Goal: Information Seeking & Learning: Learn about a topic

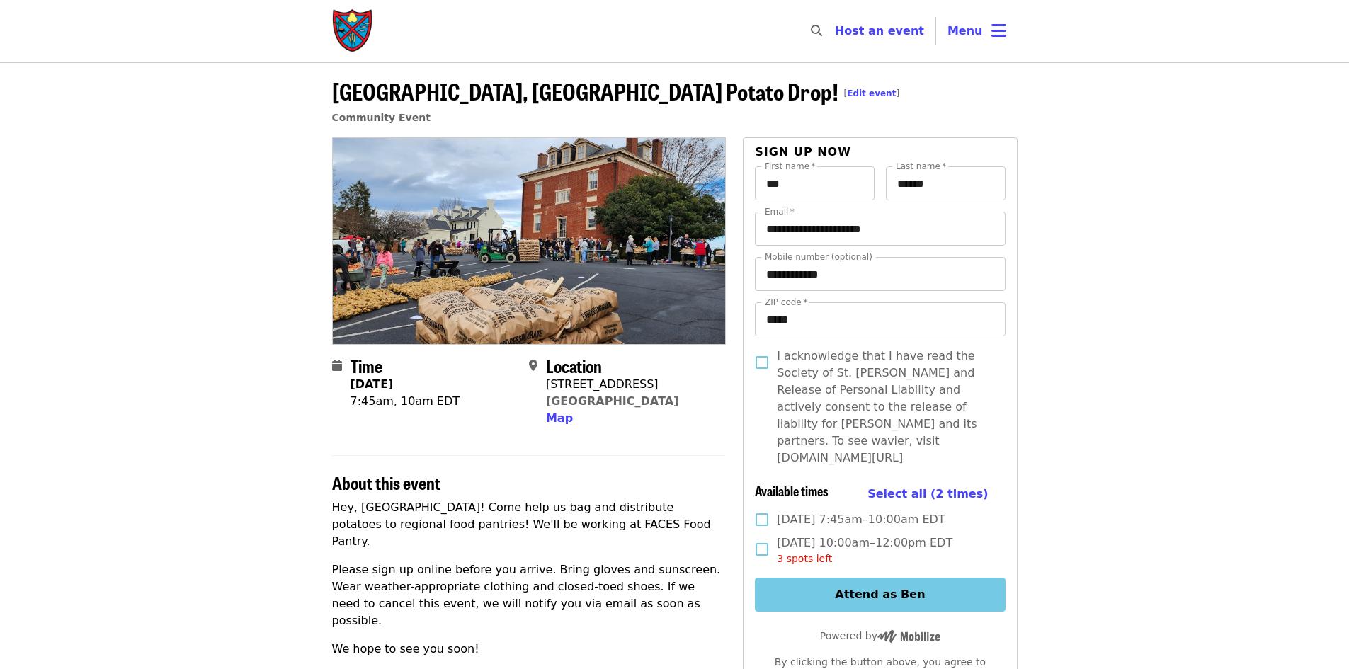
click at [356, 25] on img "Main navigation" at bounding box center [353, 30] width 42 height 45
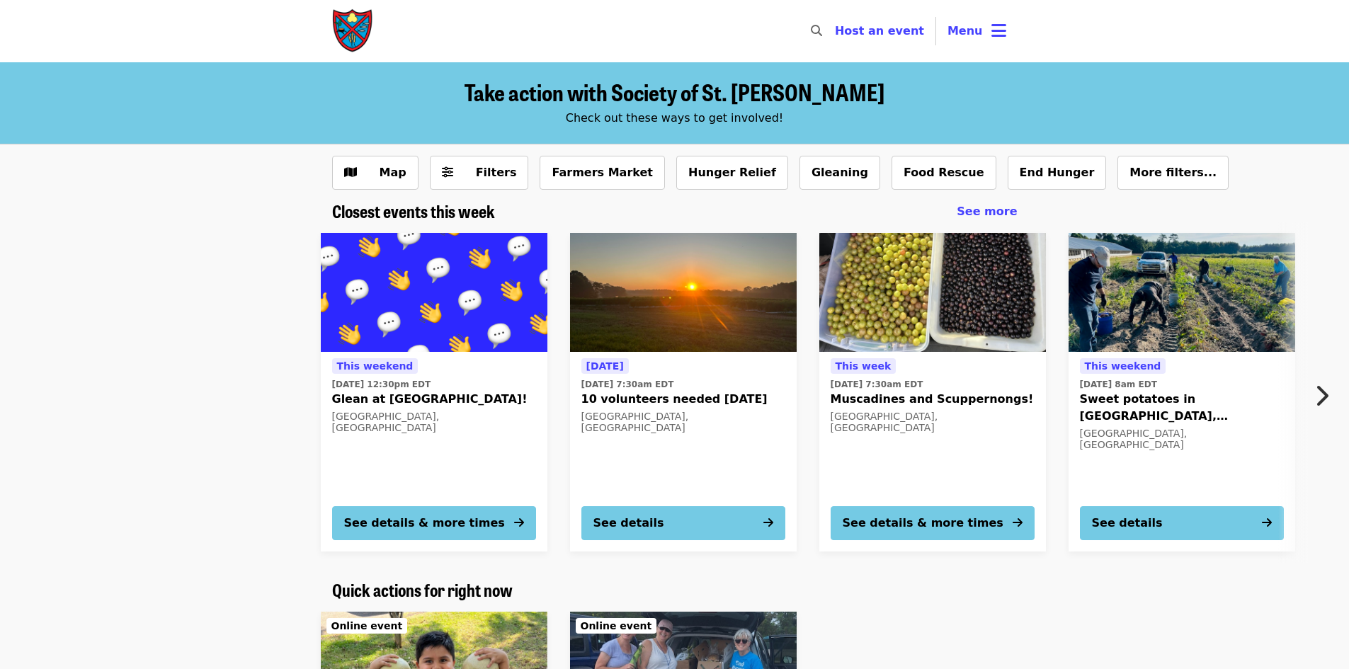
click at [1329, 393] on button "Next item" at bounding box center [1325, 396] width 47 height 40
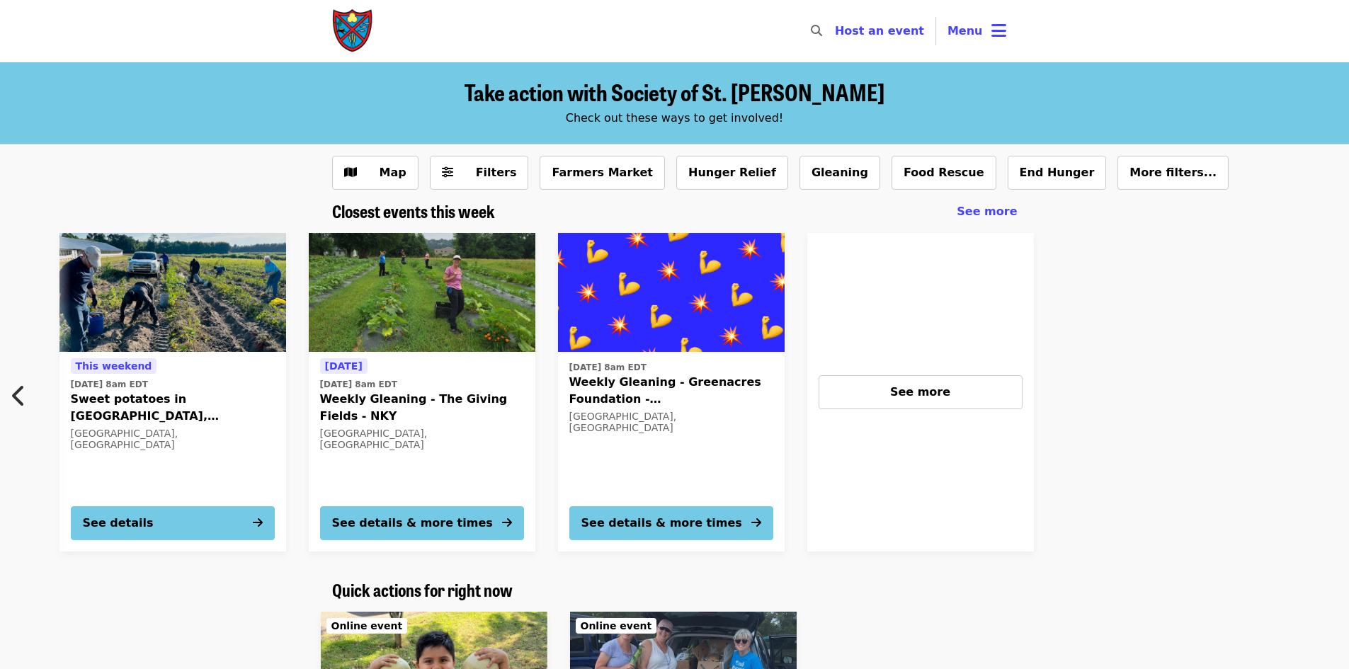
scroll to position [0, 1011]
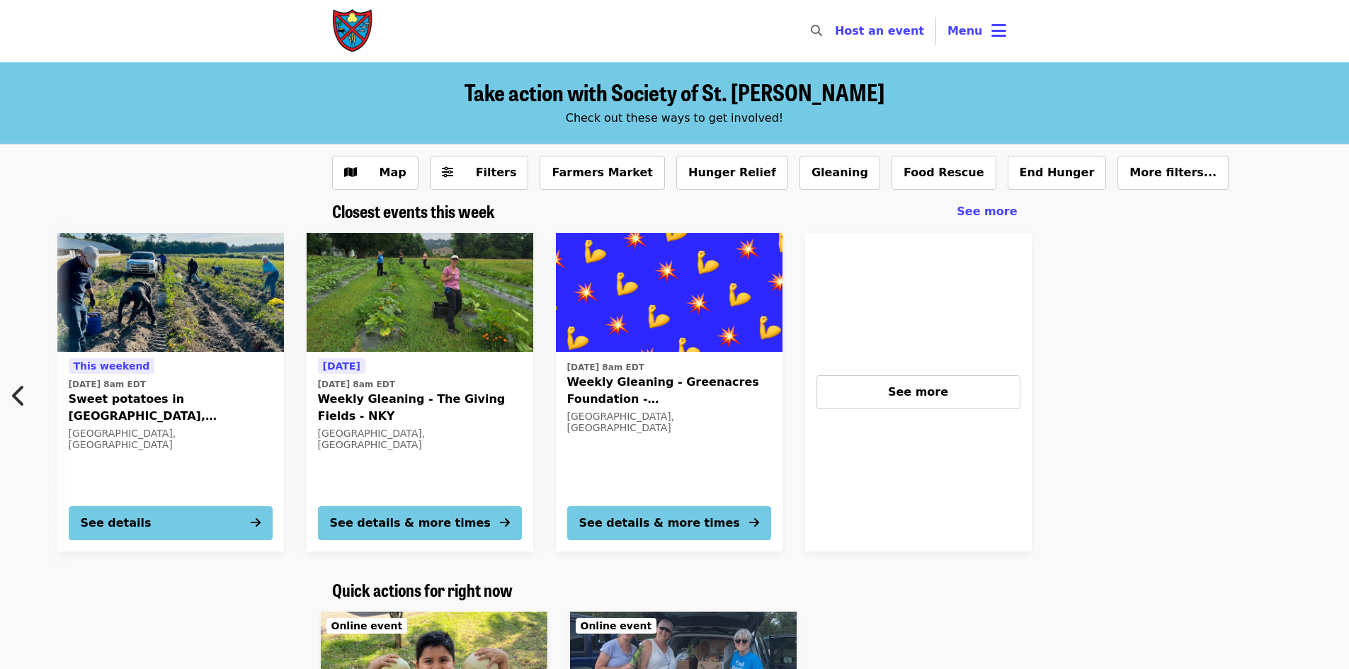
click at [28, 394] on button "Previous item" at bounding box center [23, 396] width 47 height 40
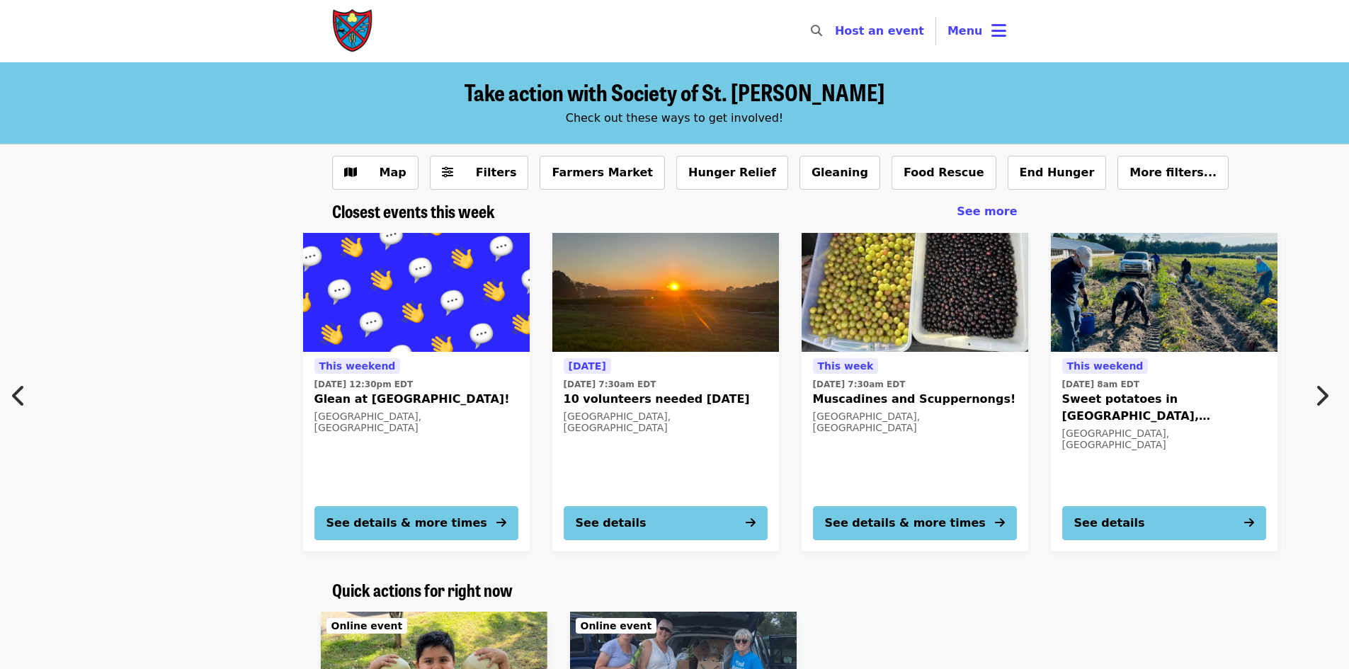
scroll to position [0, 14]
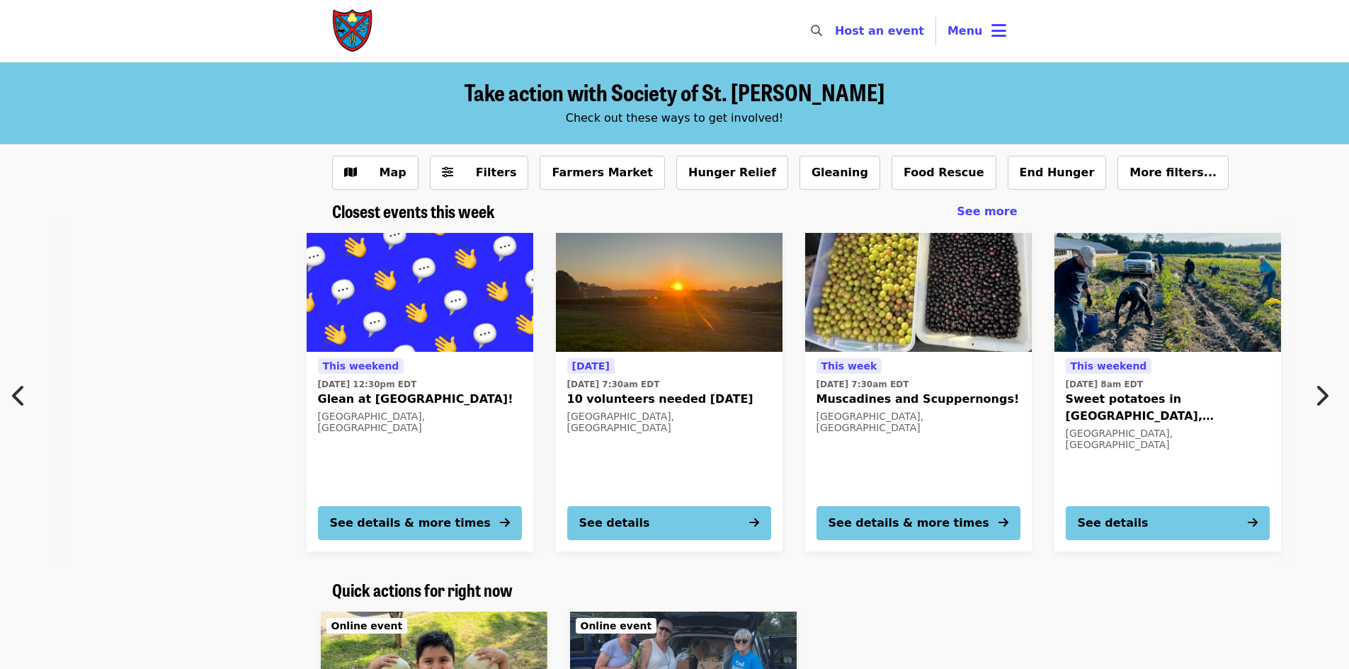
click at [815, 408] on div "[DATE][DATE] 7:30am EDT Muscadines and Scuppernongs! [GEOGRAPHIC_DATA], [GEOGRA…" at bounding box center [918, 452] width 227 height 200
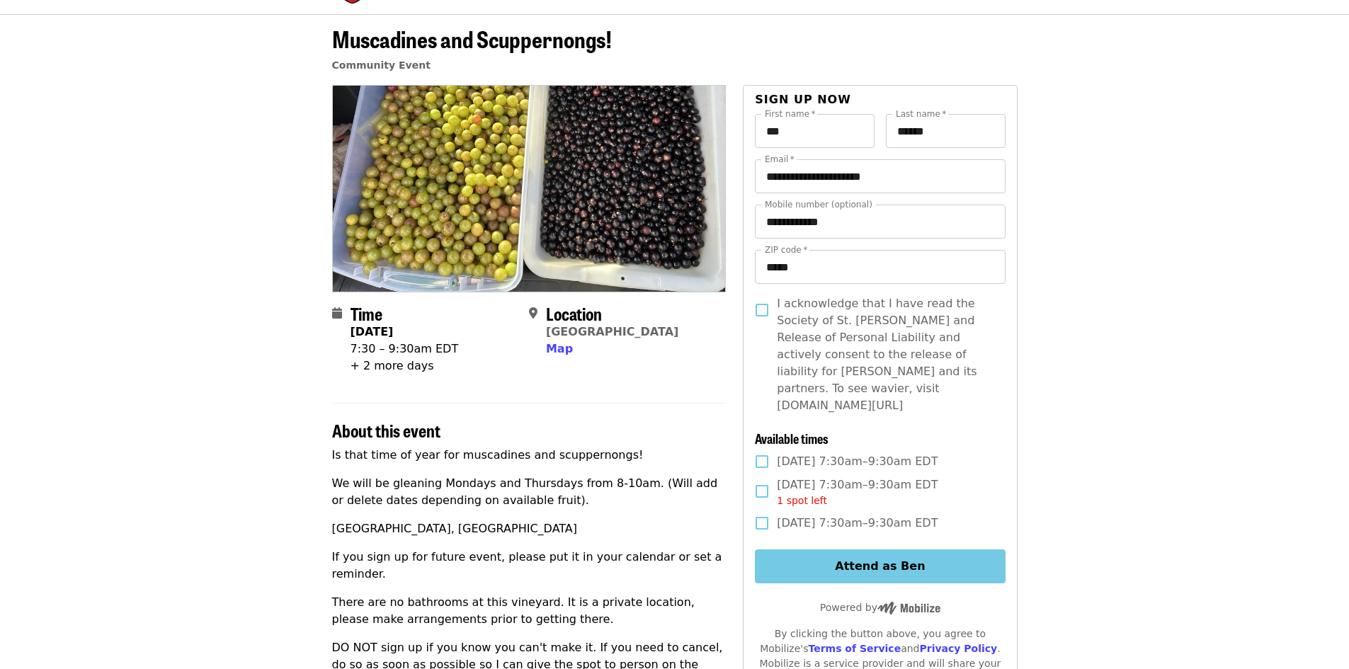
scroll to position [283, 0]
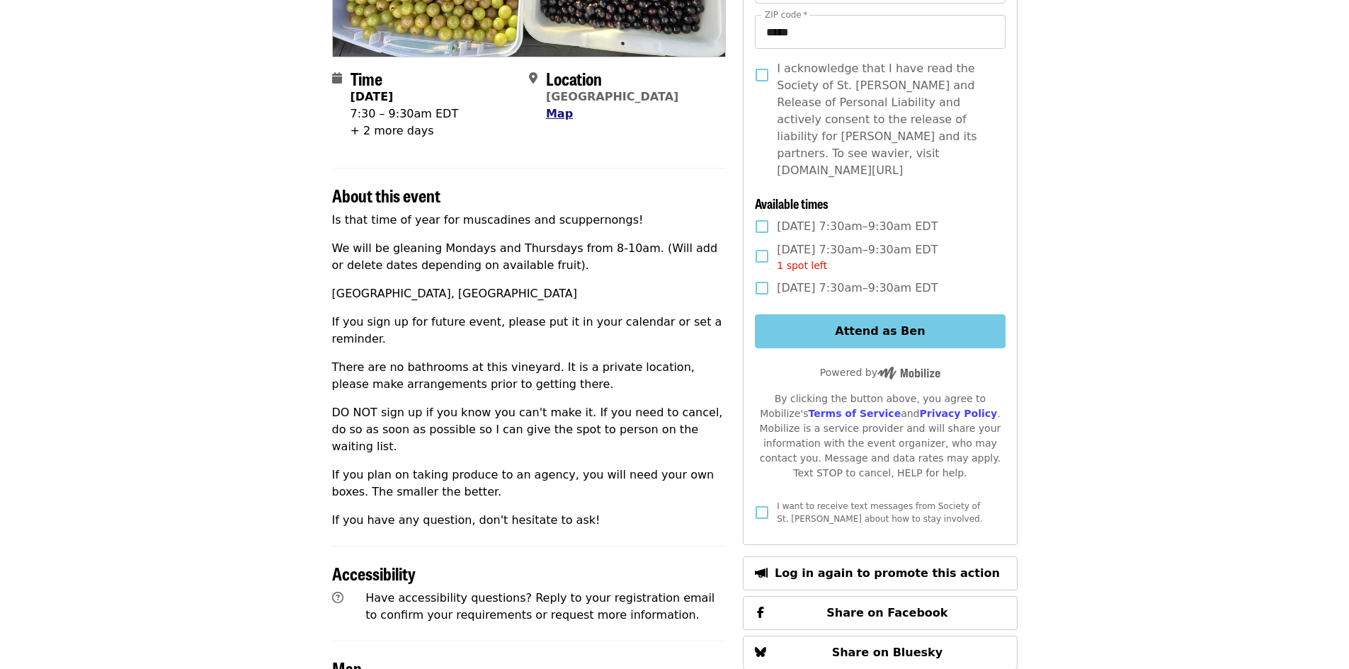
click at [546, 117] on span "Map" at bounding box center [559, 113] width 27 height 13
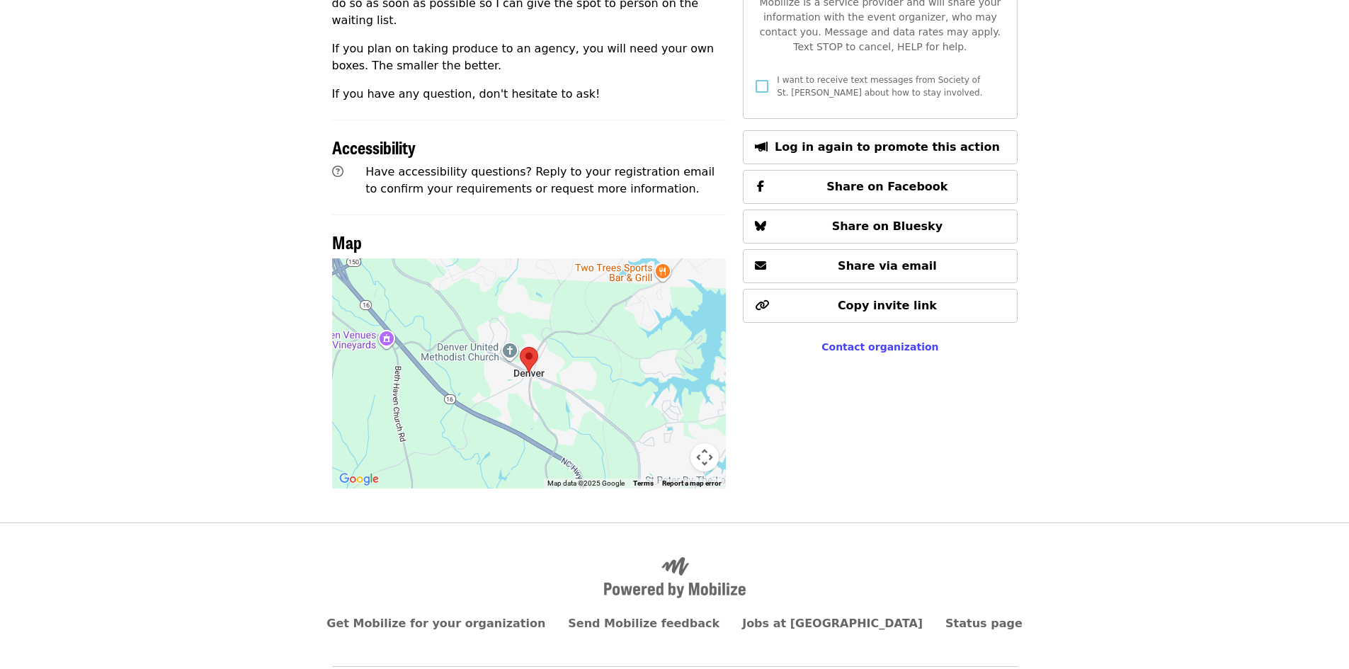
scroll to position [711, 0]
click at [502, 281] on div at bounding box center [529, 372] width 394 height 230
click at [713, 442] on button "Map camera controls" at bounding box center [705, 456] width 28 height 28
click at [699, 442] on button "Map camera controls" at bounding box center [705, 456] width 28 height 28
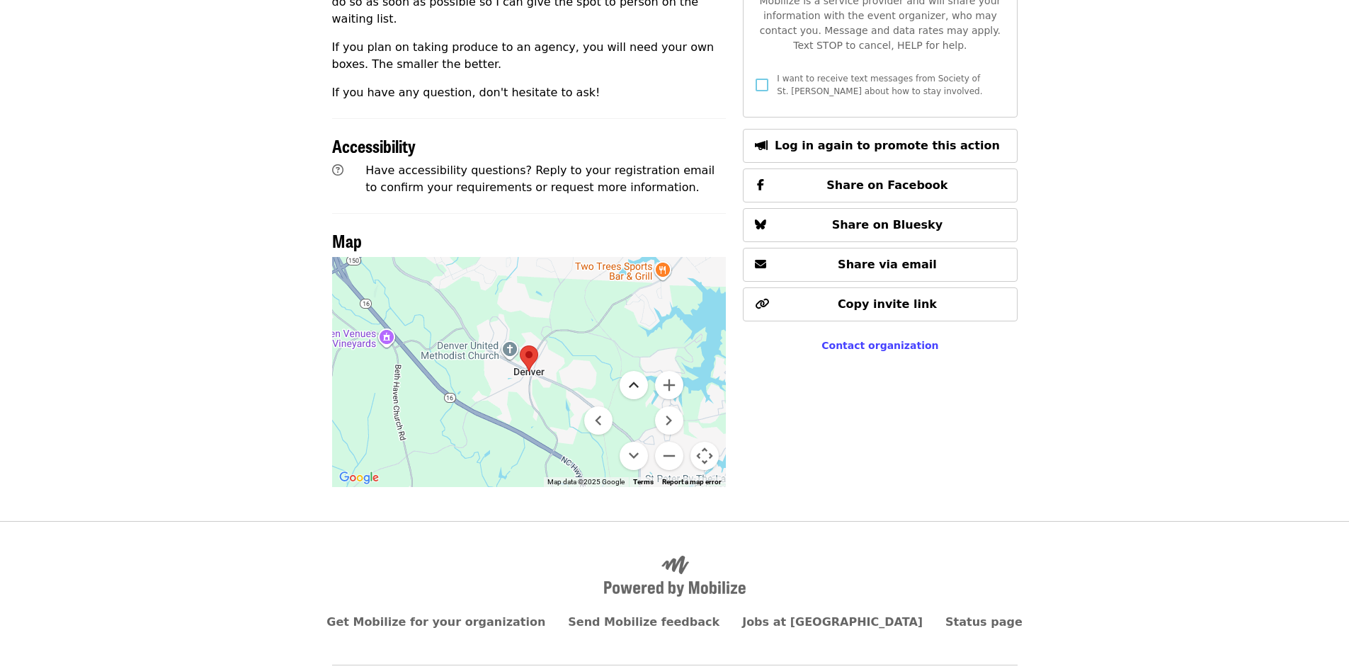
click at [635, 371] on button "Move up" at bounding box center [634, 385] width 28 height 28
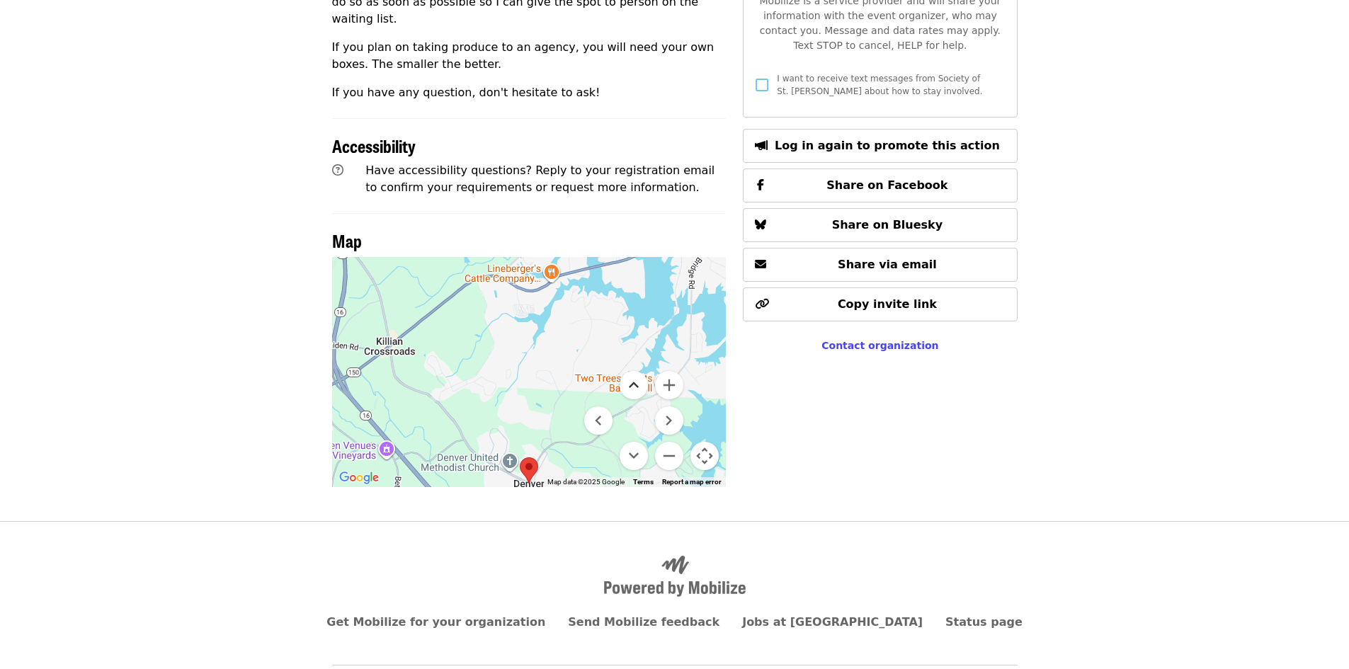
click at [635, 371] on button "Move up" at bounding box center [634, 385] width 28 height 28
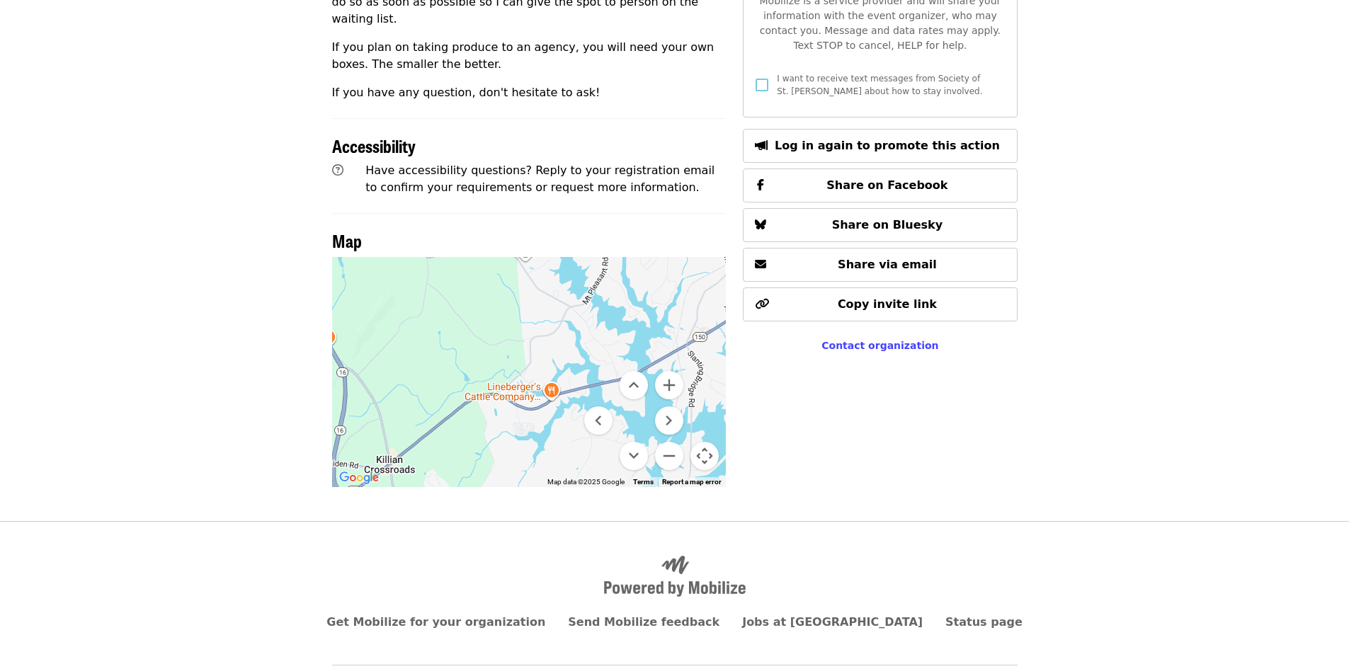
drag, startPoint x: 501, startPoint y: 328, endPoint x: 717, endPoint y: 354, distance: 216.9
click at [717, 354] on div at bounding box center [529, 372] width 394 height 230
click at [598, 407] on button "Move left" at bounding box center [598, 421] width 28 height 28
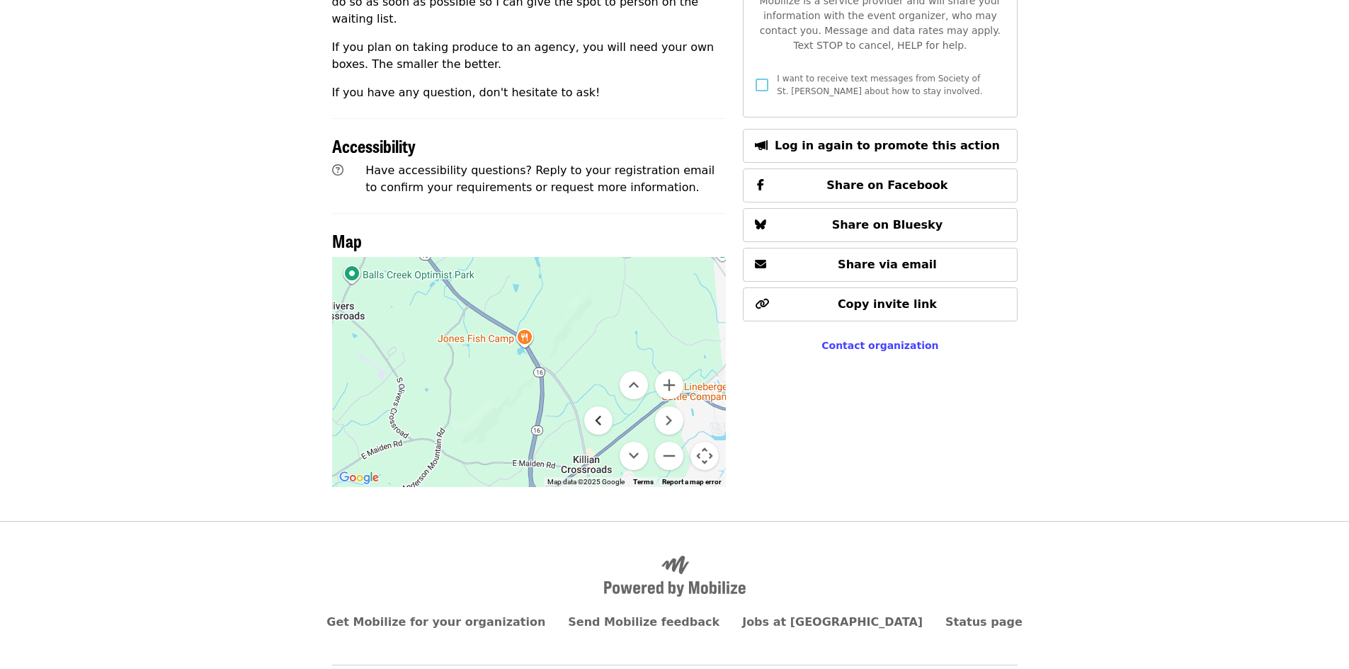
click at [598, 407] on button "Move left" at bounding box center [598, 421] width 28 height 28
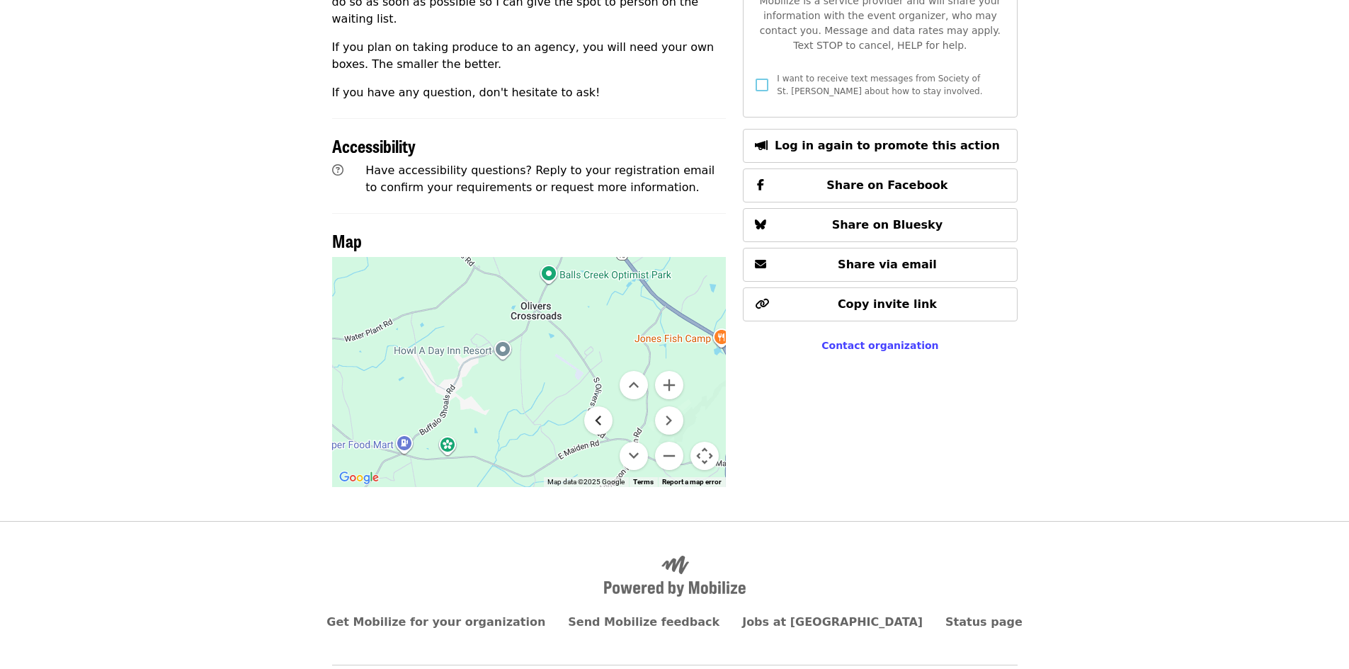
click at [598, 407] on button "Move left" at bounding box center [598, 421] width 28 height 28
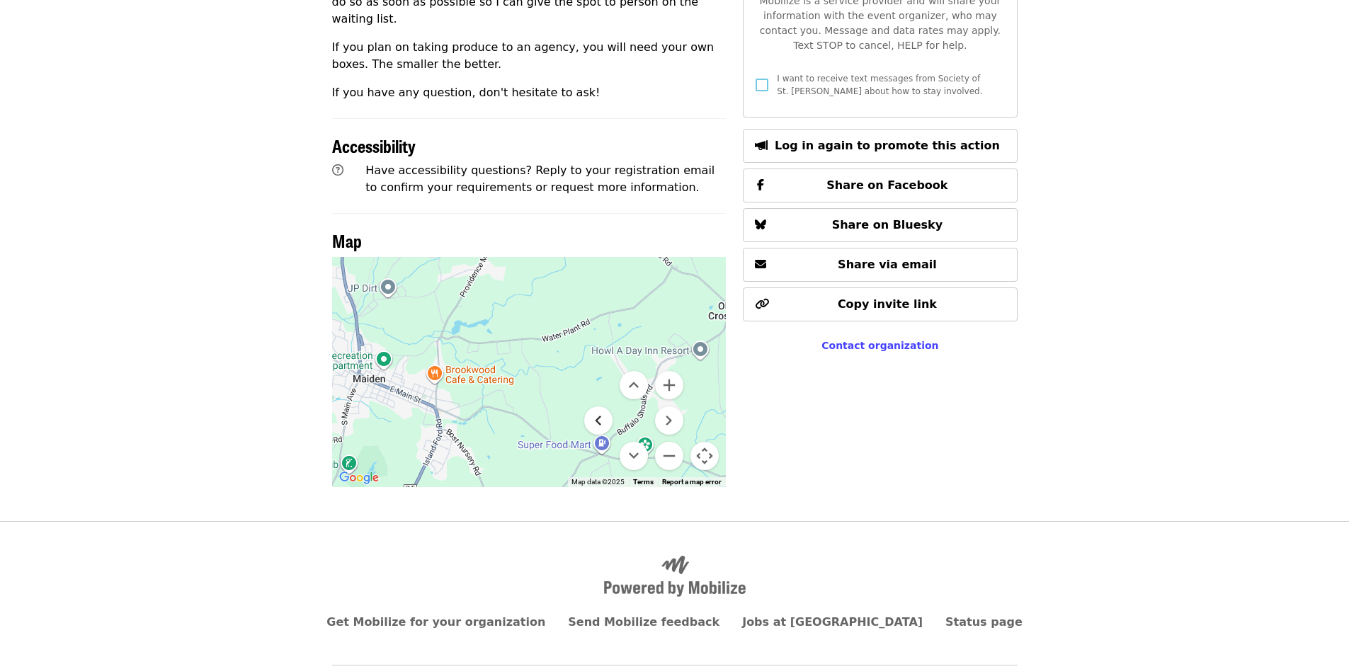
click at [598, 407] on button "Move left" at bounding box center [598, 421] width 28 height 28
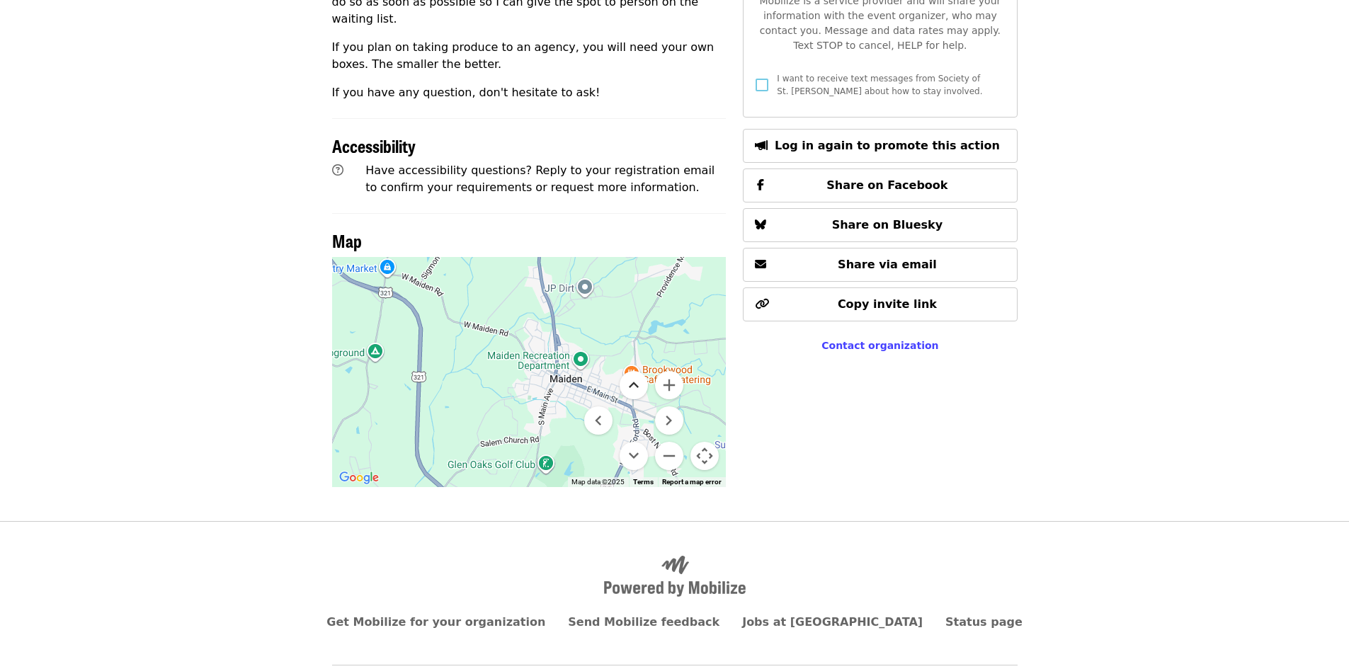
click at [631, 371] on button "Move up" at bounding box center [634, 385] width 28 height 28
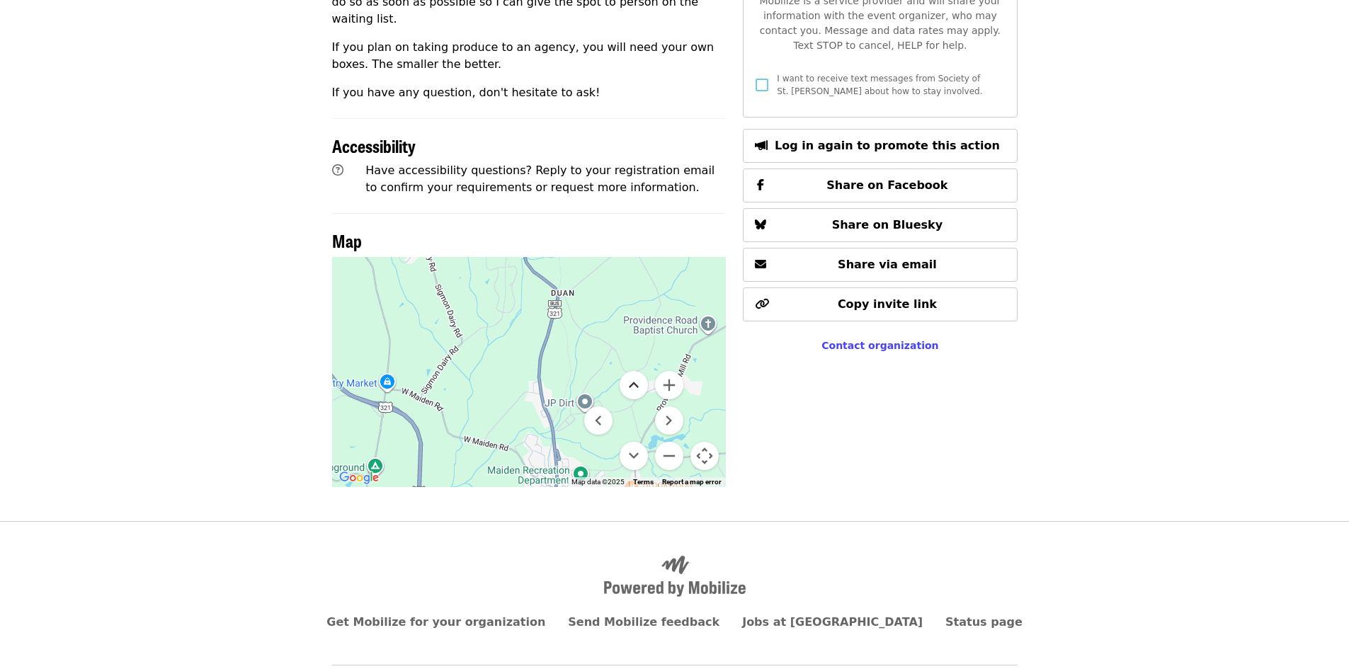
click at [631, 371] on button "Move up" at bounding box center [634, 385] width 28 height 28
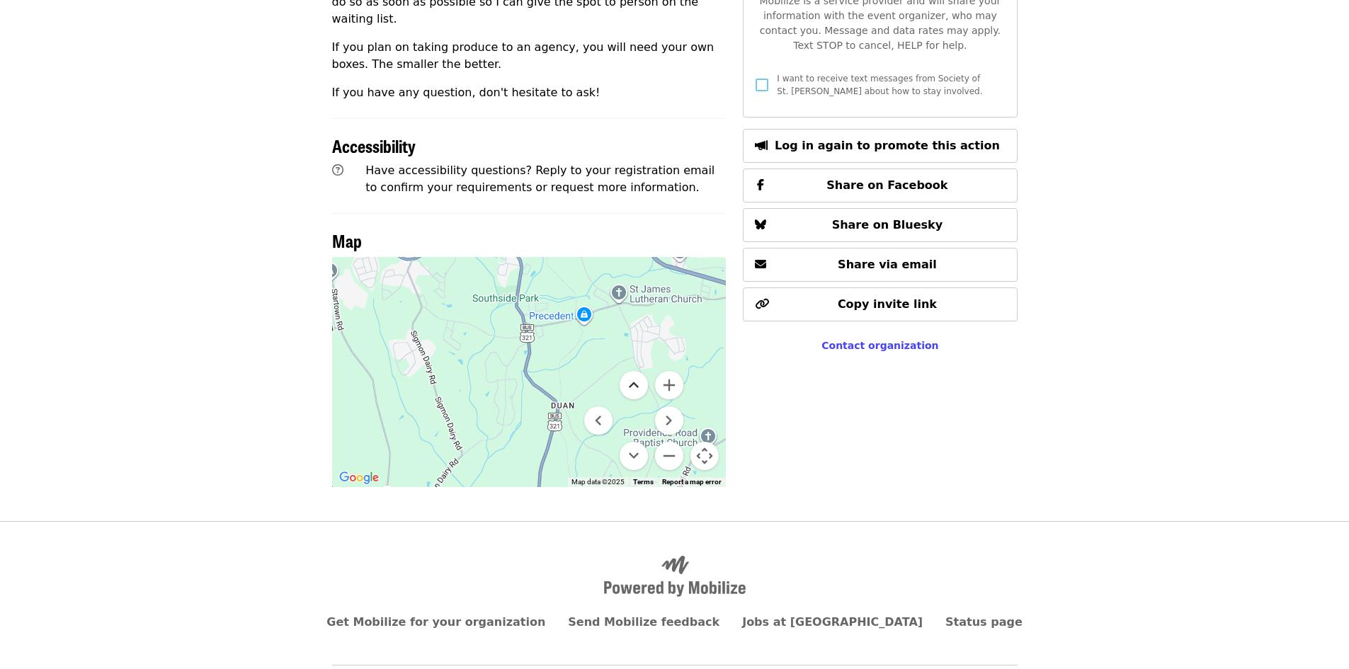
click at [631, 371] on button "Move up" at bounding box center [634, 385] width 28 height 28
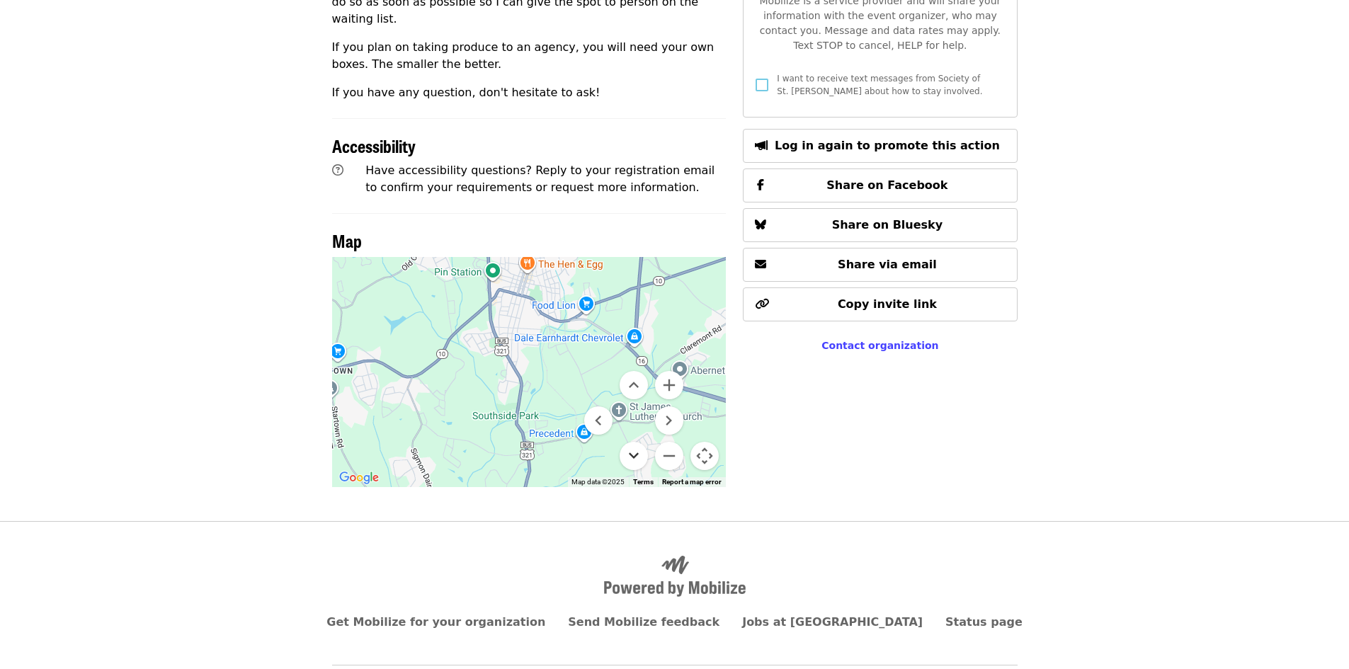
click at [630, 442] on button "Move down" at bounding box center [634, 456] width 28 height 28
